Goal: Navigation & Orientation: Find specific page/section

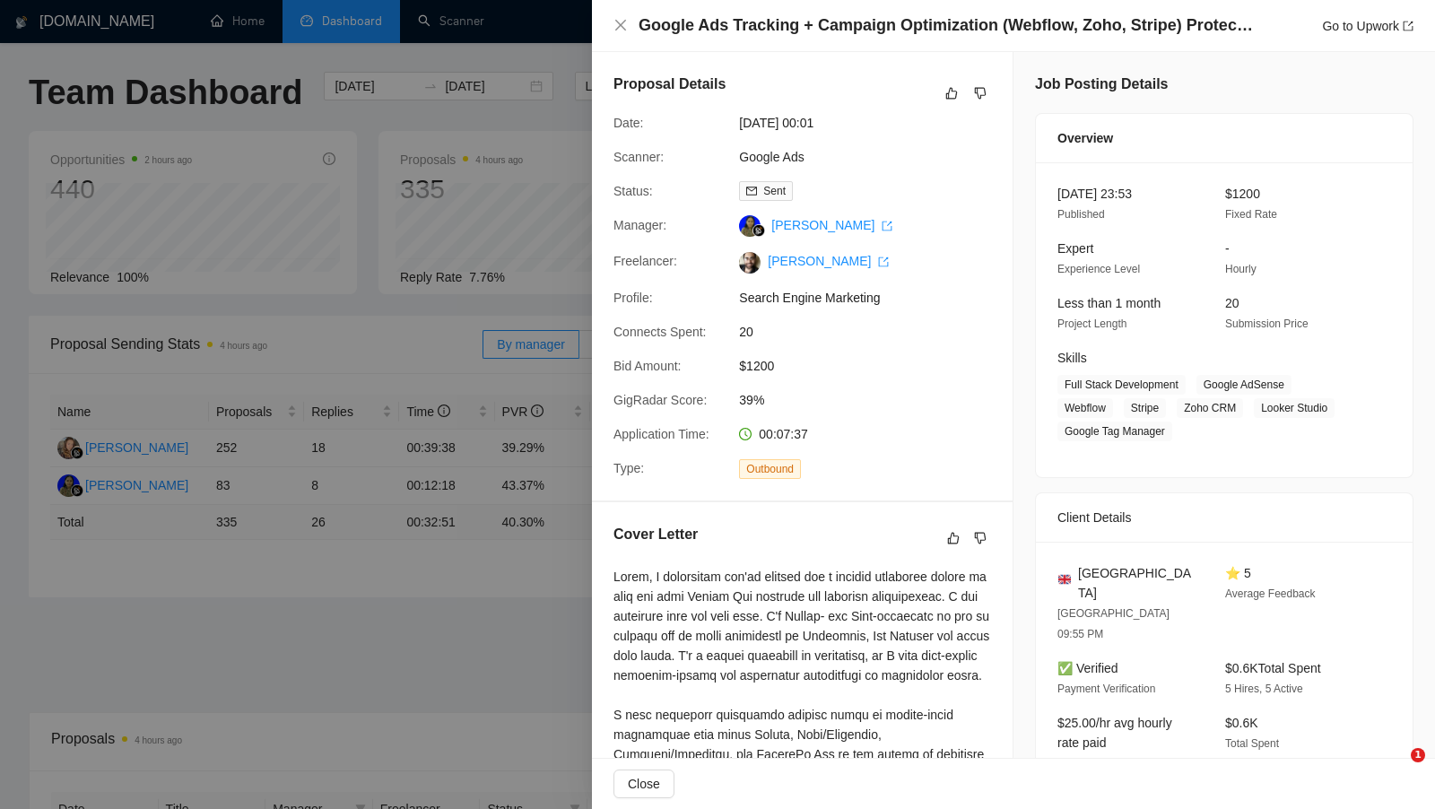
click at [474, 109] on div at bounding box center [717, 404] width 1435 height 809
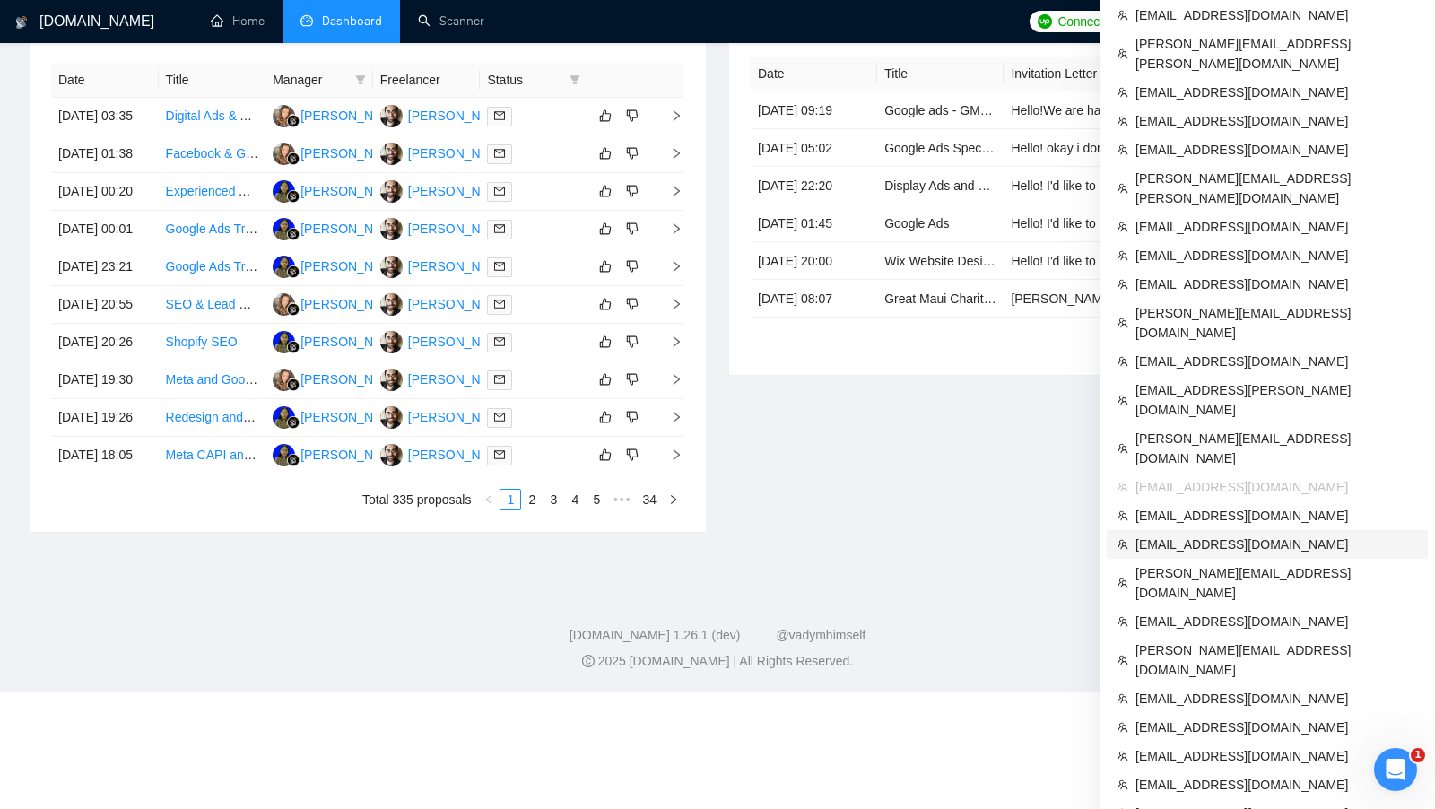
scroll to position [731, 0]
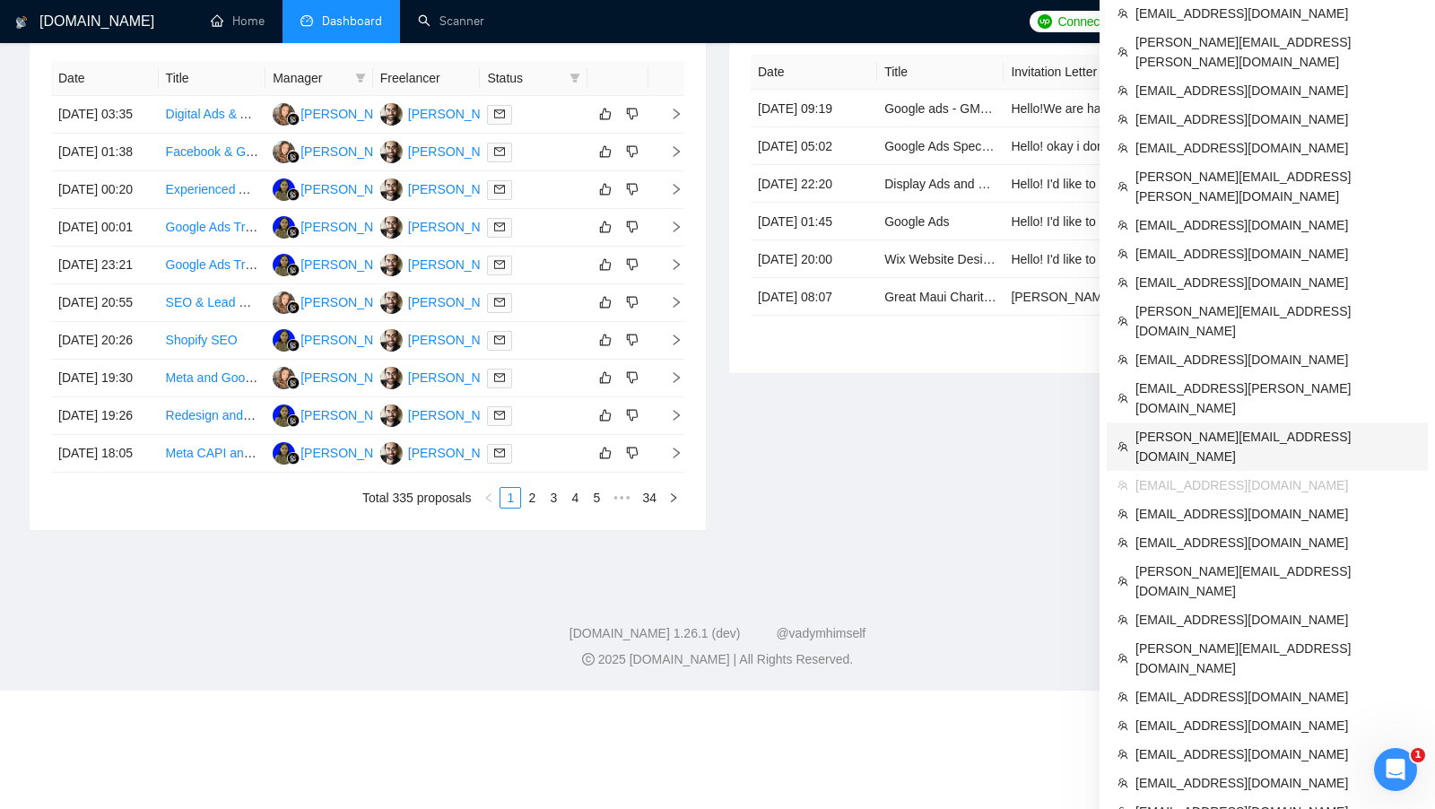
click at [1274, 427] on span "[PERSON_NAME][EMAIL_ADDRESS][DOMAIN_NAME]" at bounding box center [1276, 446] width 282 height 39
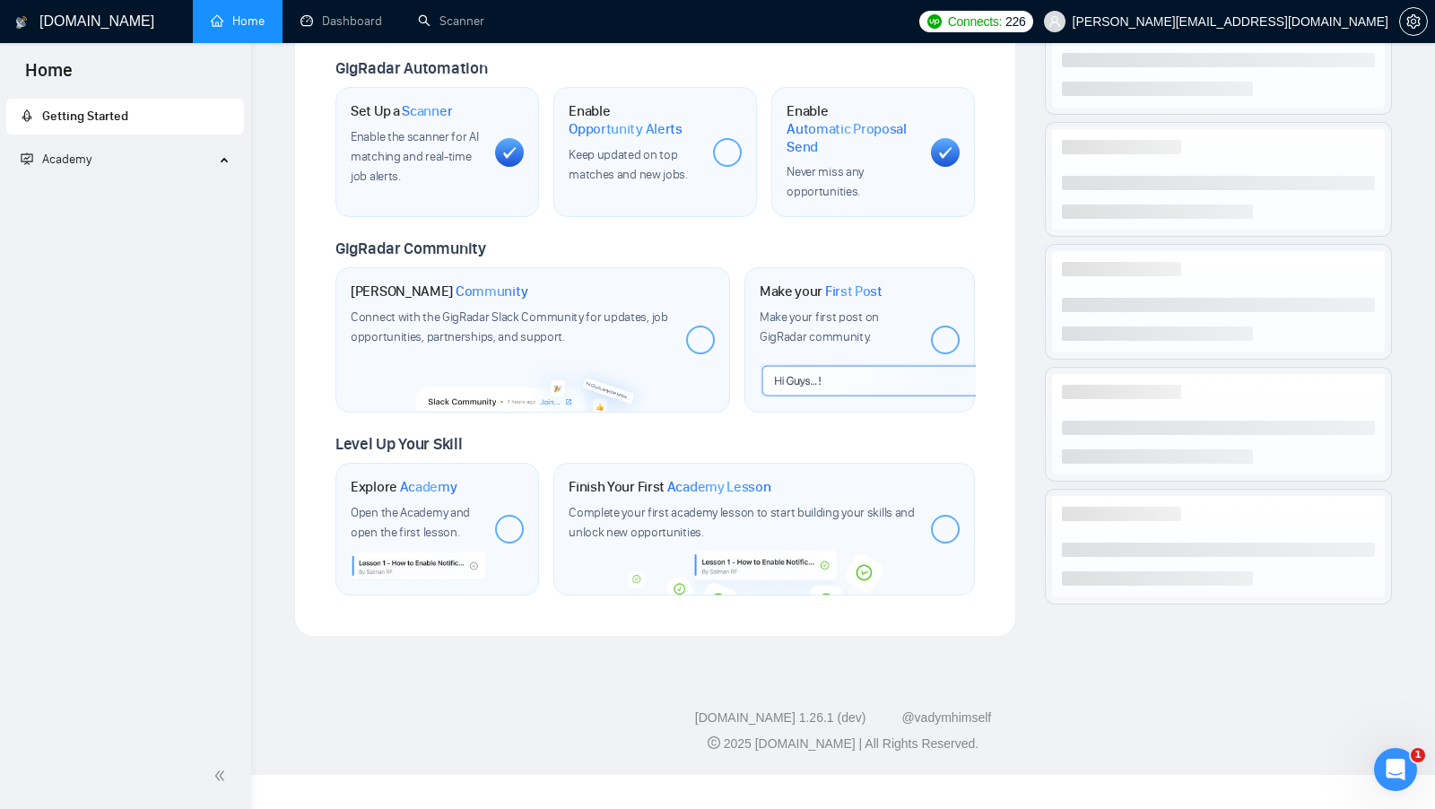
scroll to position [597, 0]
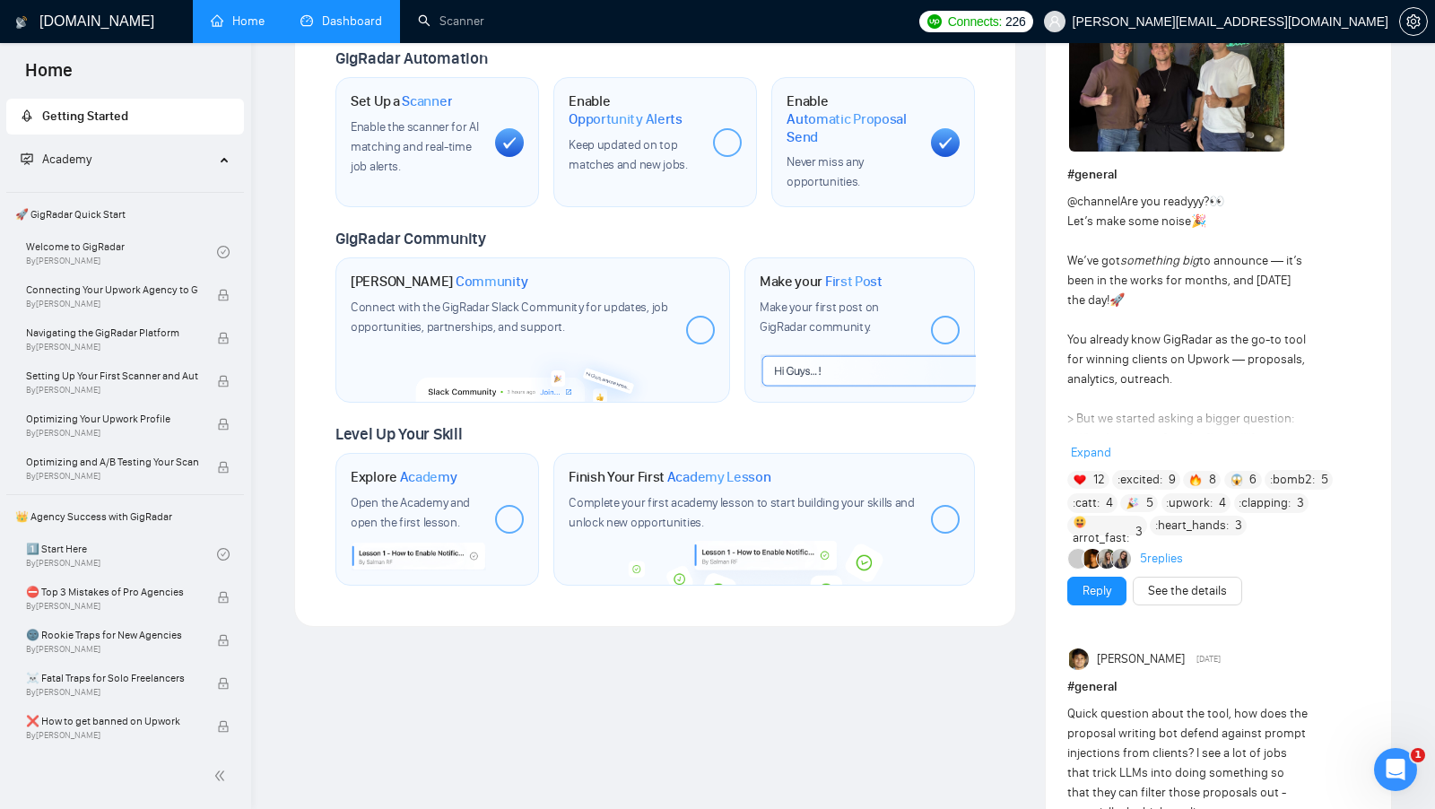
click at [329, 29] on link "Dashboard" at bounding box center [341, 20] width 82 height 15
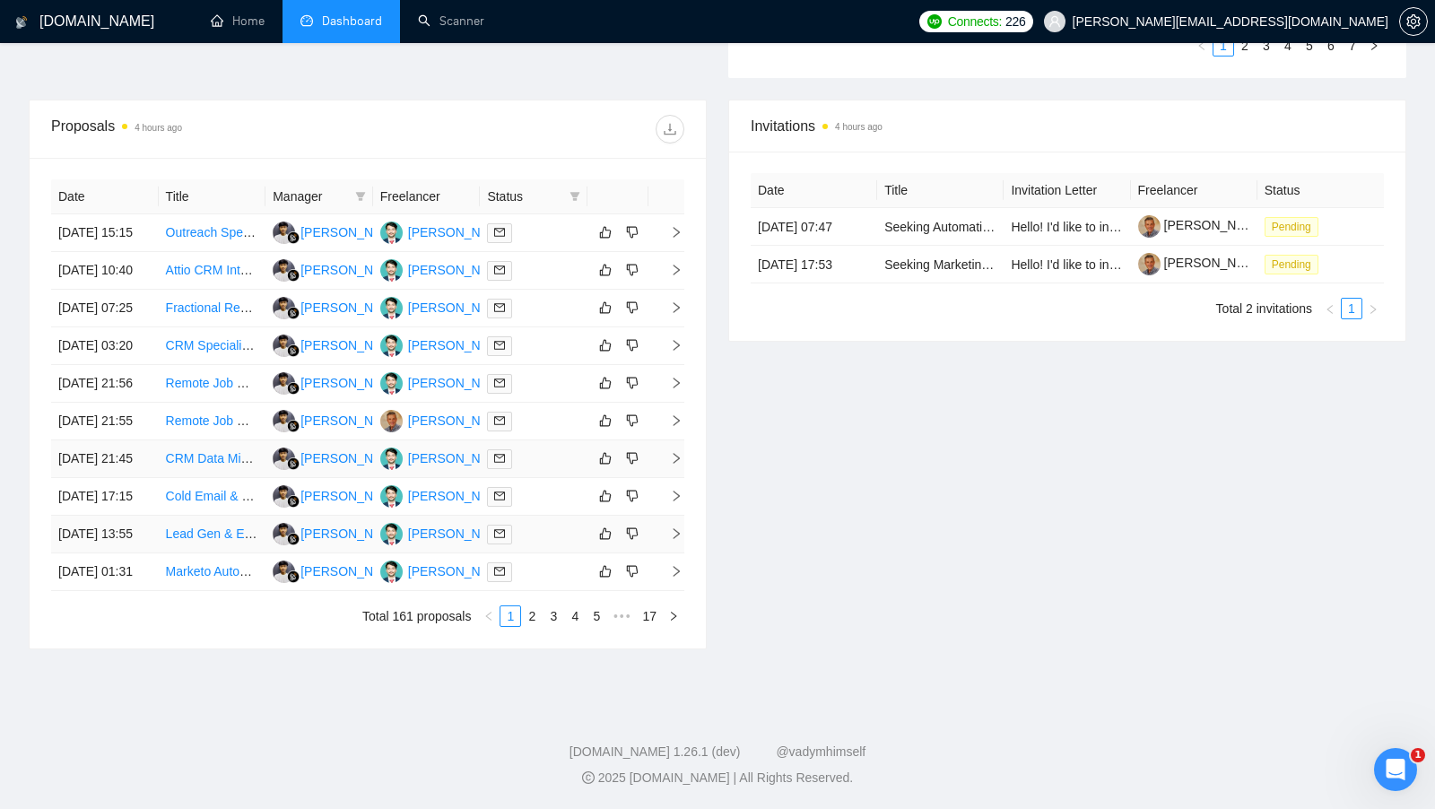
scroll to position [670, 0]
